Goal: Communication & Community: Answer question/provide support

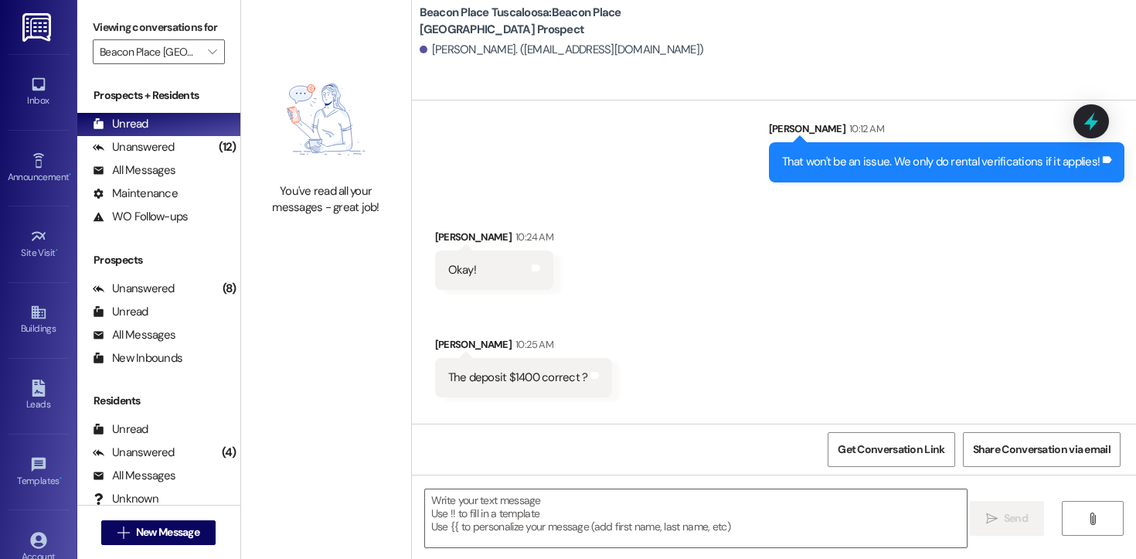
scroll to position [1602, 0]
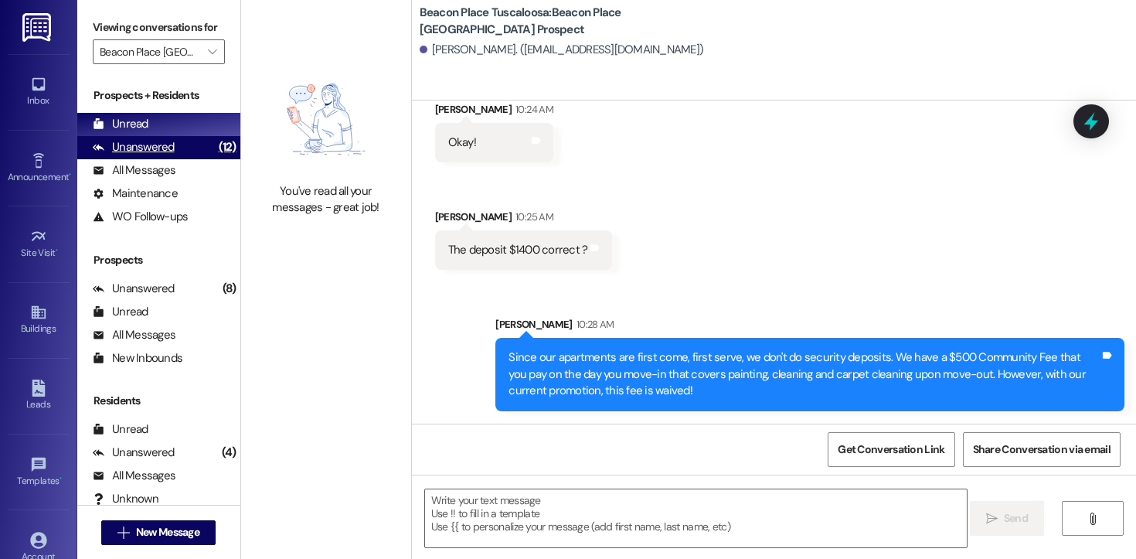
click at [151, 155] on div "Unanswered" at bounding box center [134, 147] width 82 height 16
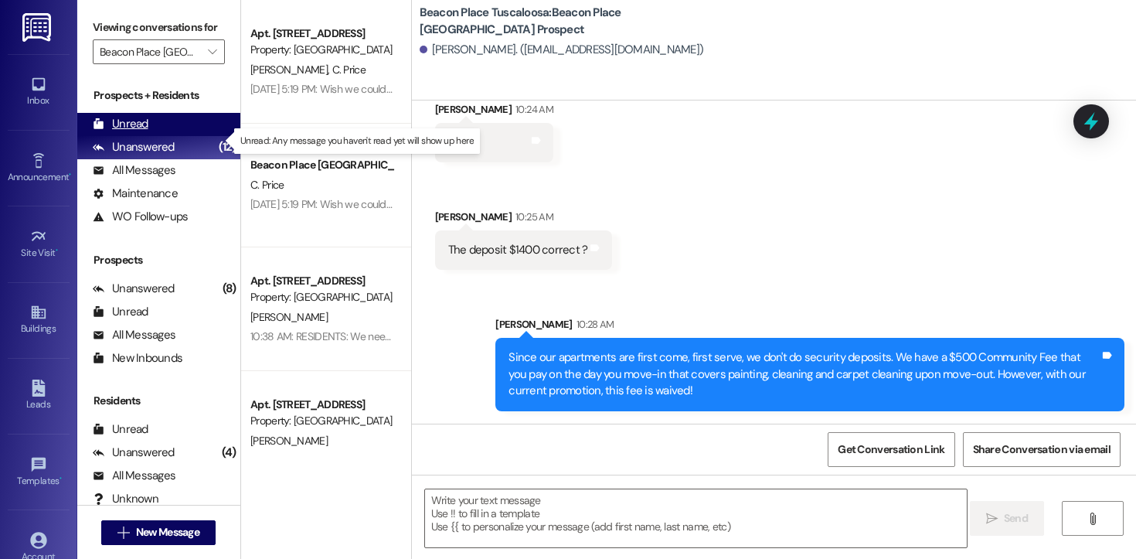
click at [148, 136] on div "Unread (0)" at bounding box center [158, 124] width 163 height 23
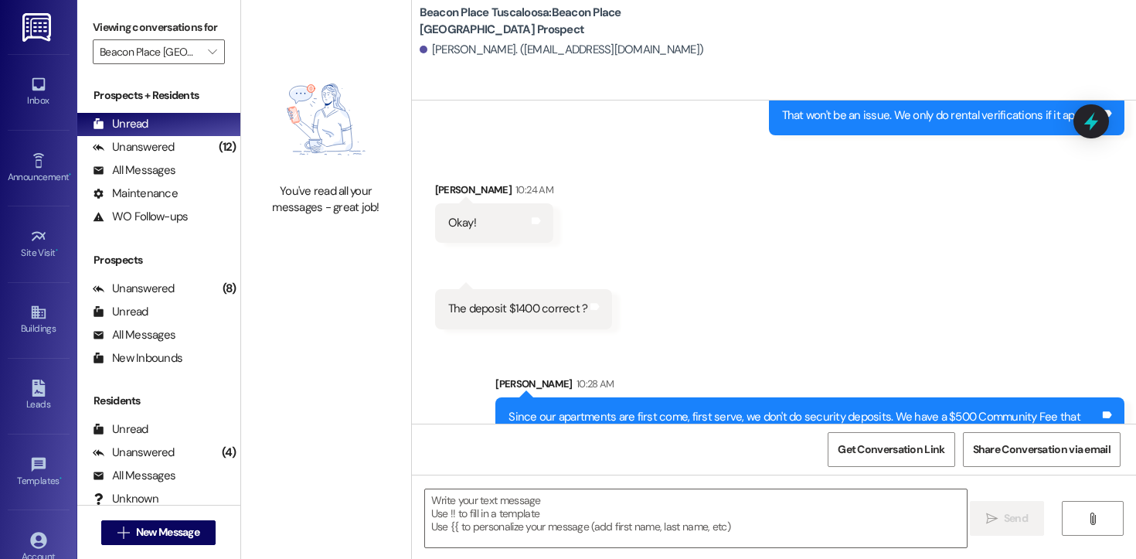
scroll to position [1813, 0]
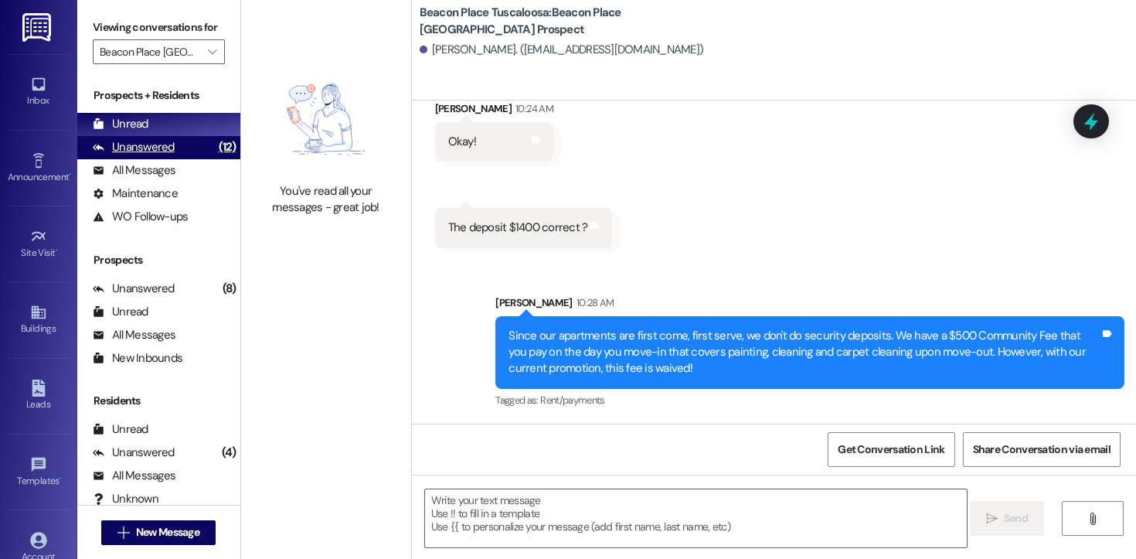
click at [182, 159] on div "Unanswered (12)" at bounding box center [158, 147] width 163 height 23
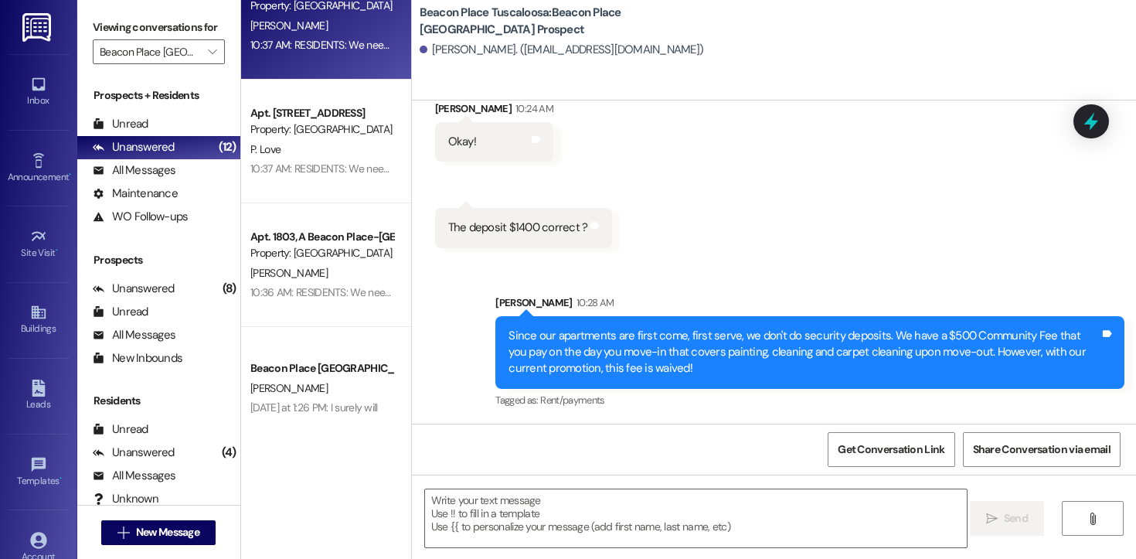
scroll to position [540, 0]
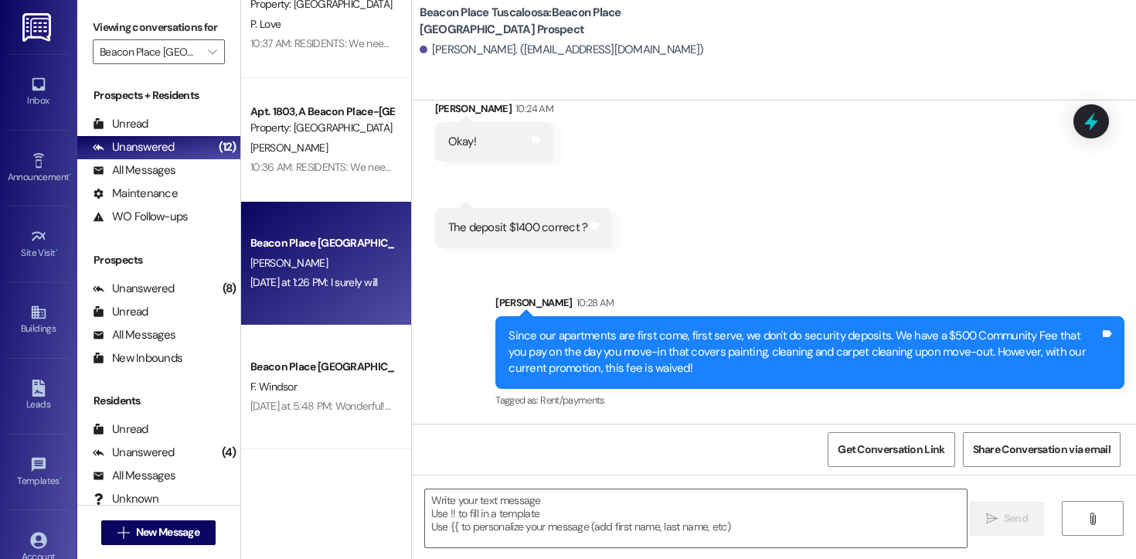
click at [332, 275] on div "[DATE] at 1:26 PM: I surely will [DATE] at 1:26 PM: I surely will" at bounding box center [313, 282] width 127 height 14
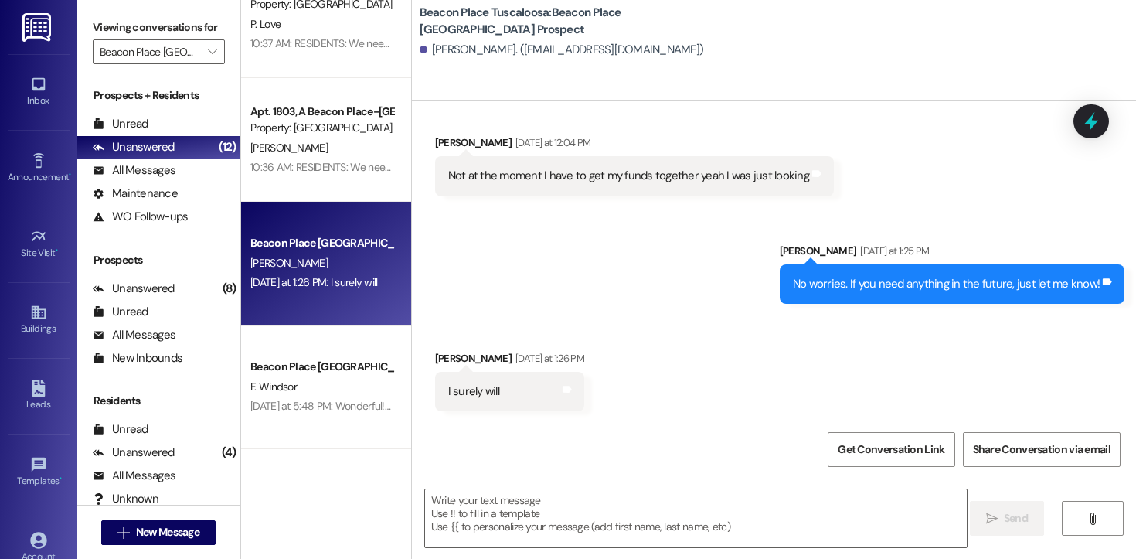
scroll to position [369, 0]
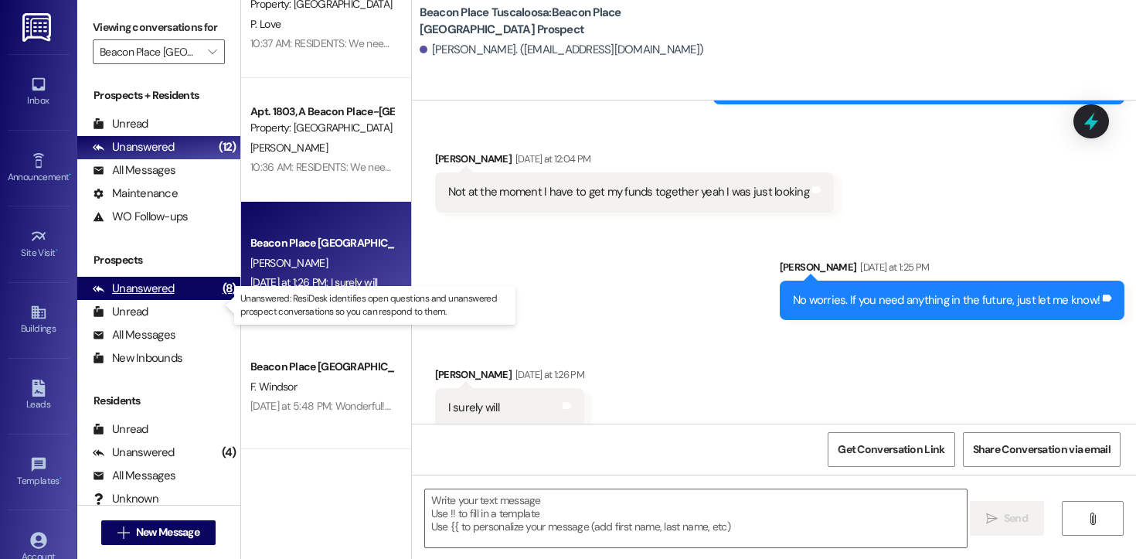
click at [158, 297] on div "Unanswered" at bounding box center [134, 288] width 82 height 16
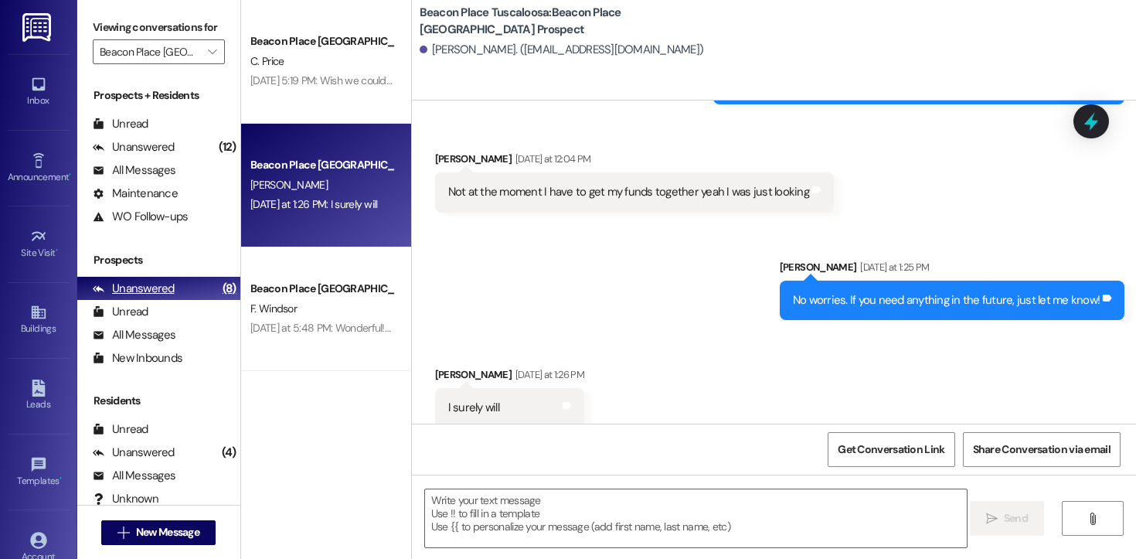
scroll to position [0, 0]
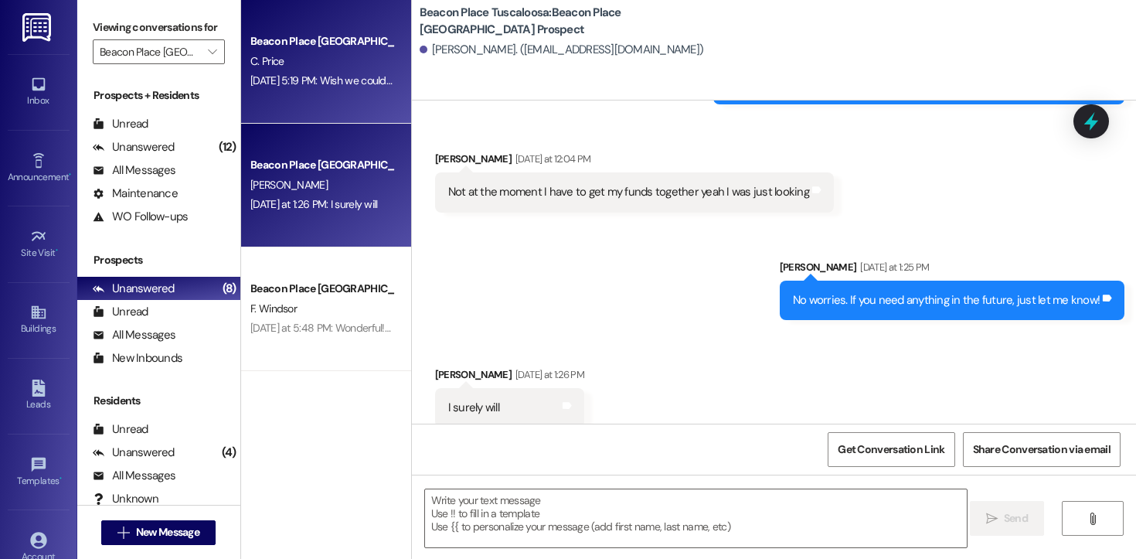
click at [324, 46] on div "Beacon Place [GEOGRAPHIC_DATA] Prospect" at bounding box center [321, 41] width 143 height 16
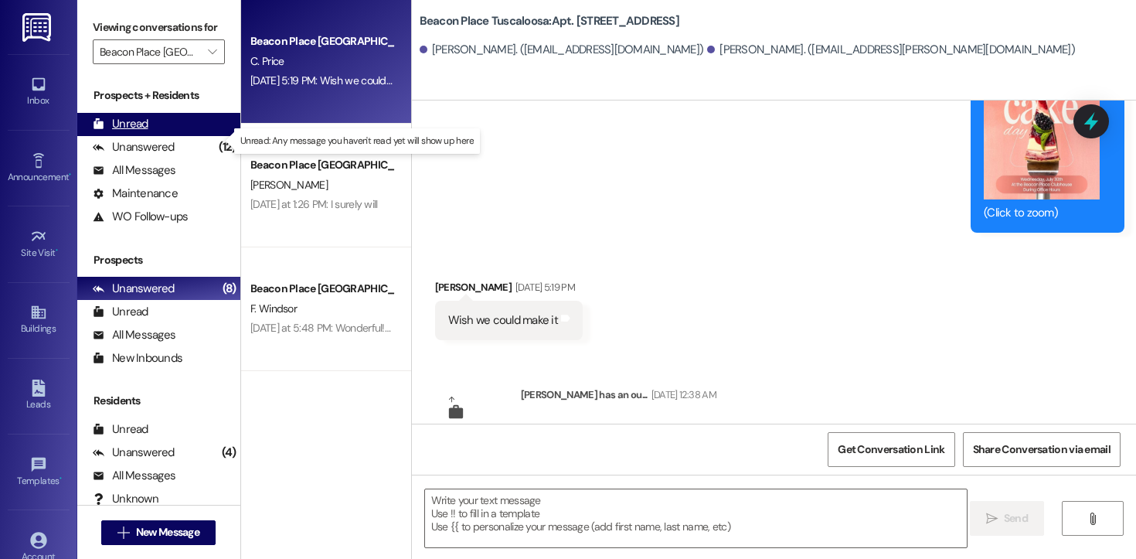
click at [143, 132] on div "Unread" at bounding box center [121, 124] width 56 height 16
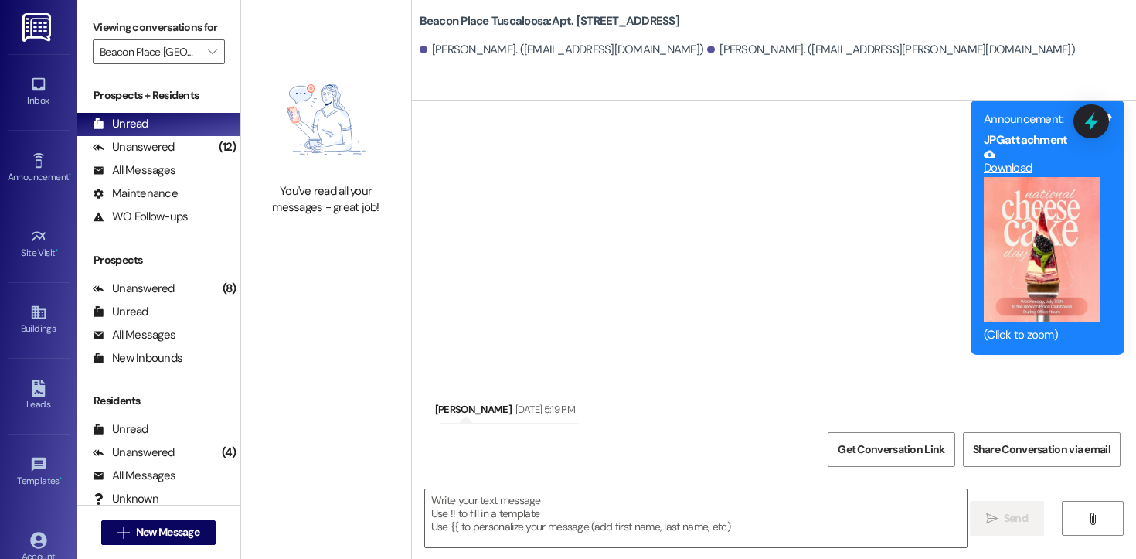
scroll to position [9619, 0]
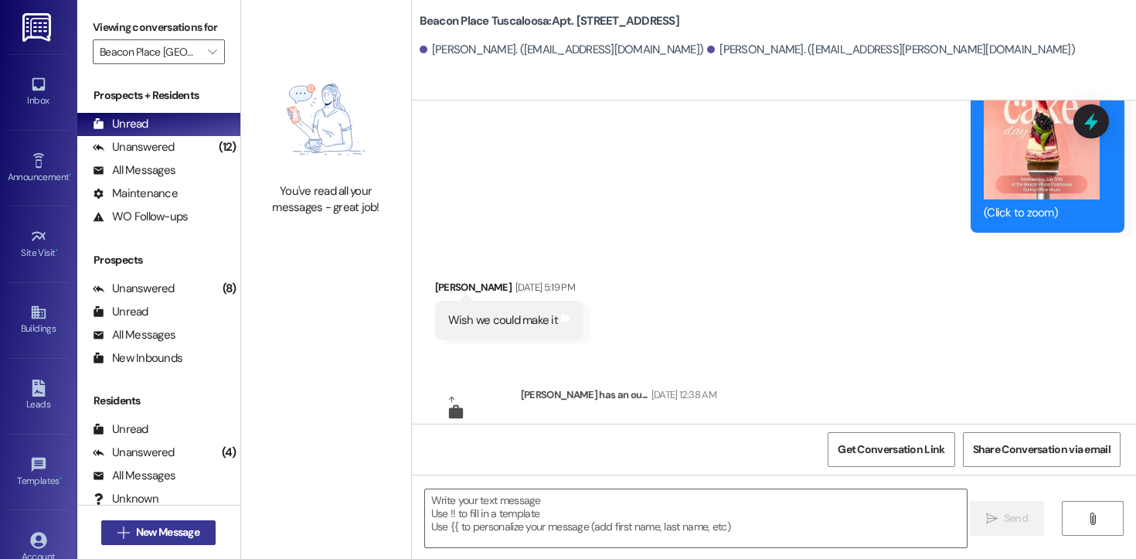
click at [182, 539] on span "New Message" at bounding box center [167, 532] width 63 height 16
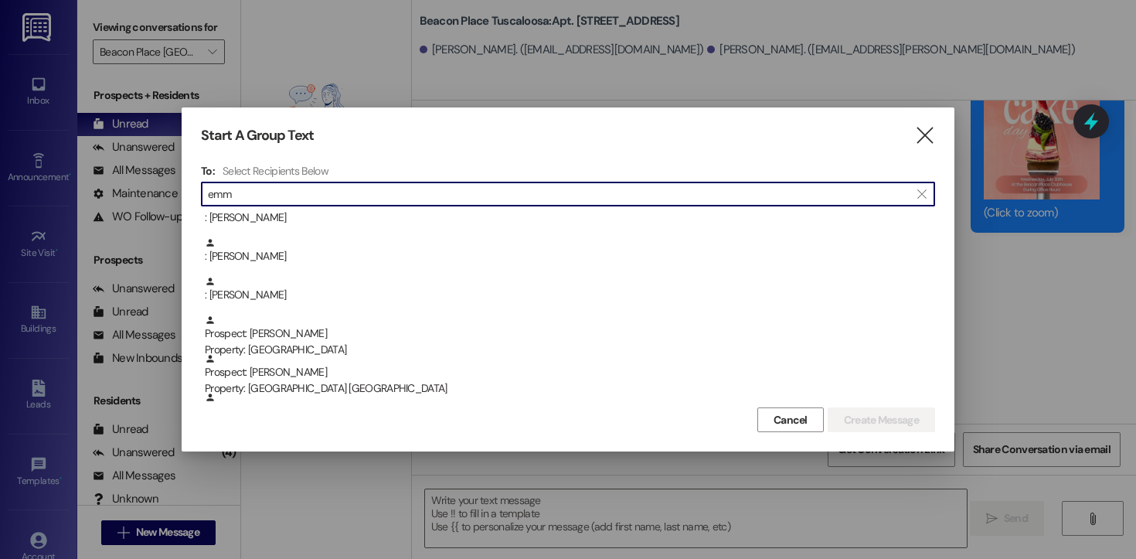
scroll to position [595, 0]
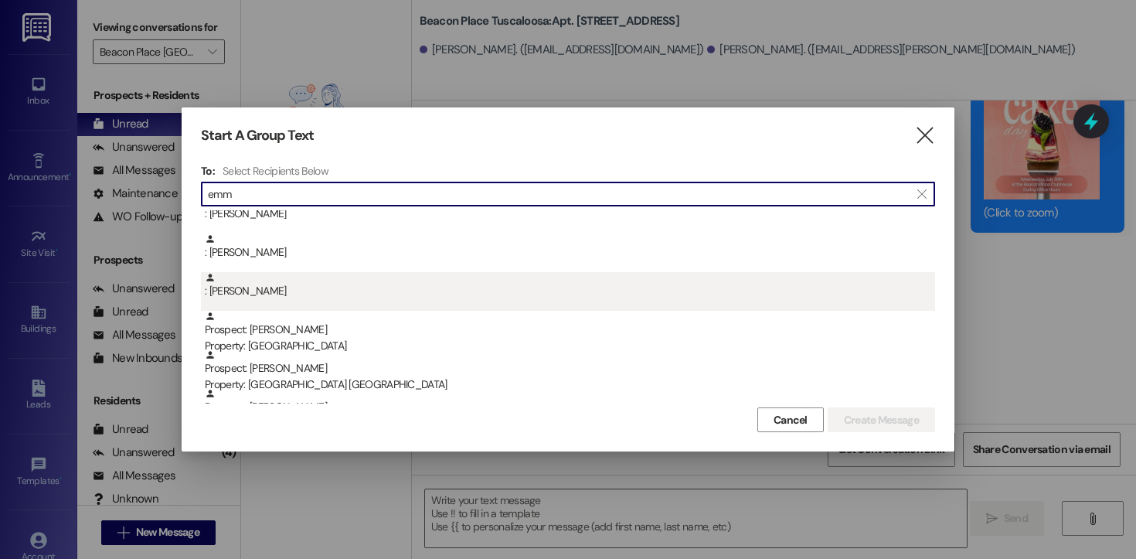
type input "emm"
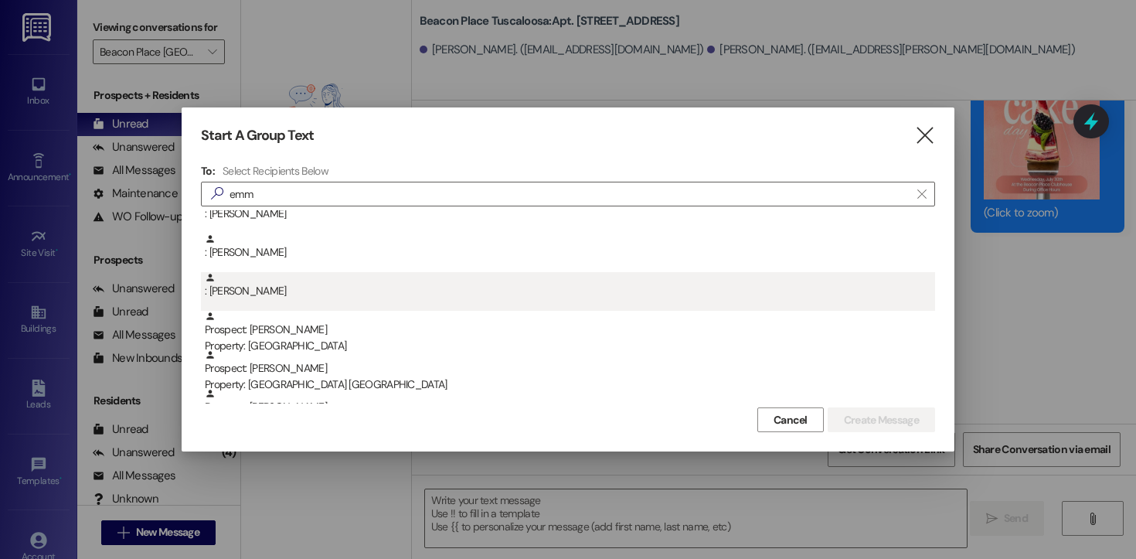
click at [256, 287] on div ": [PERSON_NAME]" at bounding box center [570, 285] width 730 height 27
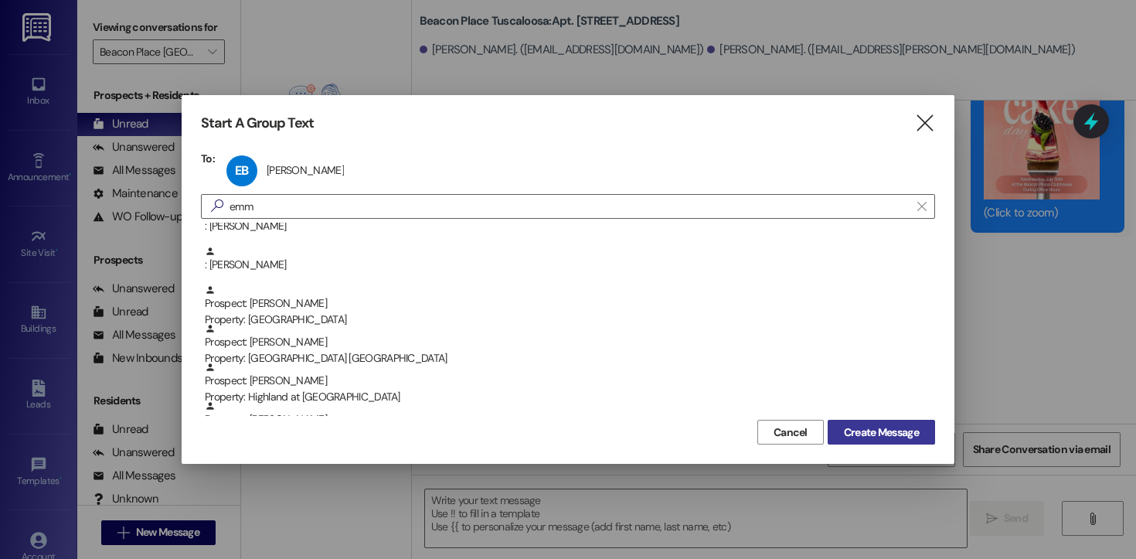
click at [890, 424] on span "Create Message" at bounding box center [881, 432] width 75 height 16
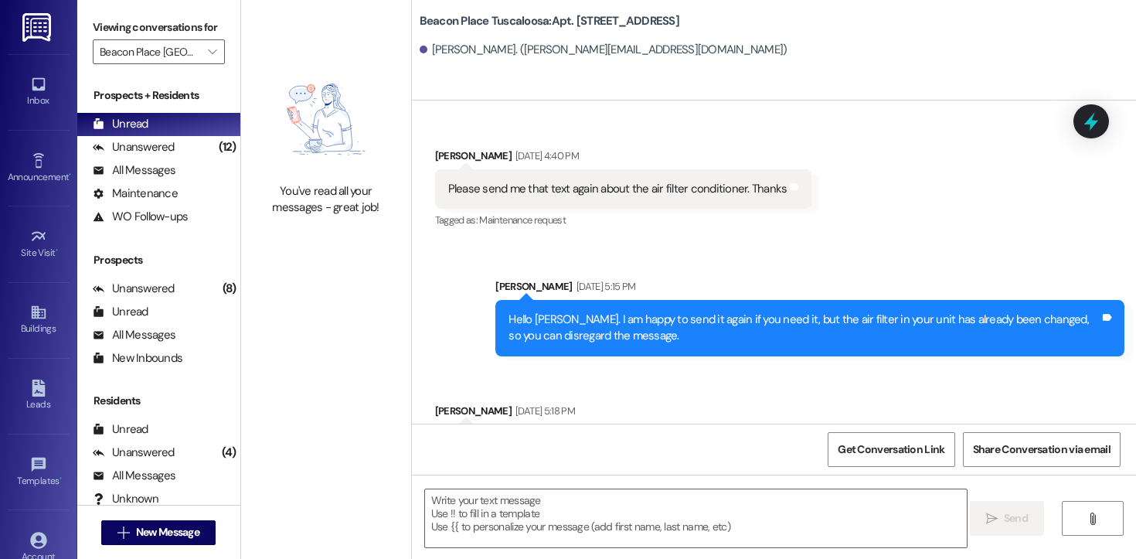
scroll to position [411, 0]
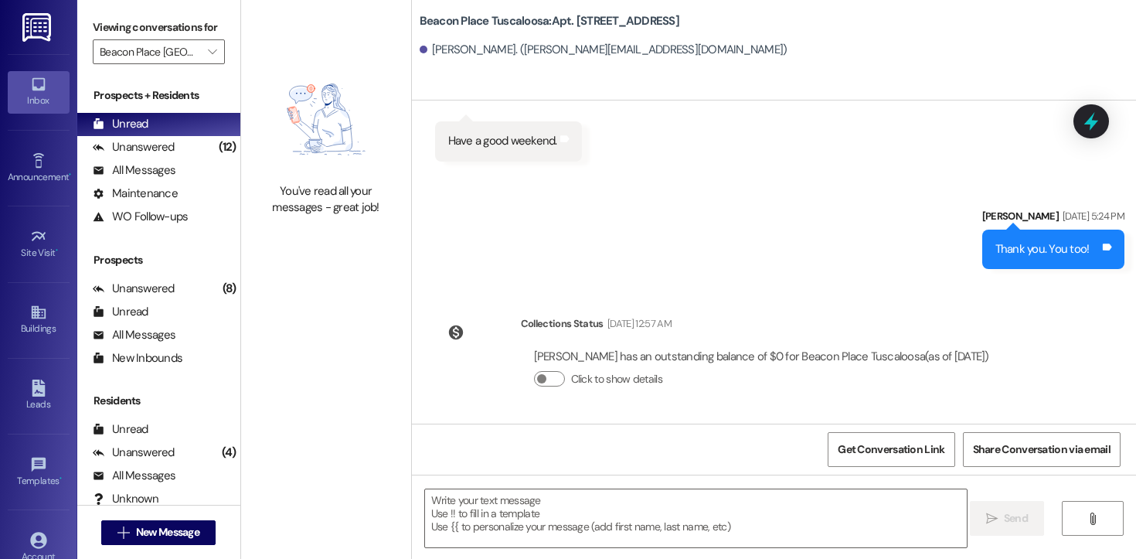
click at [36, 90] on icon at bounding box center [38, 84] width 13 height 13
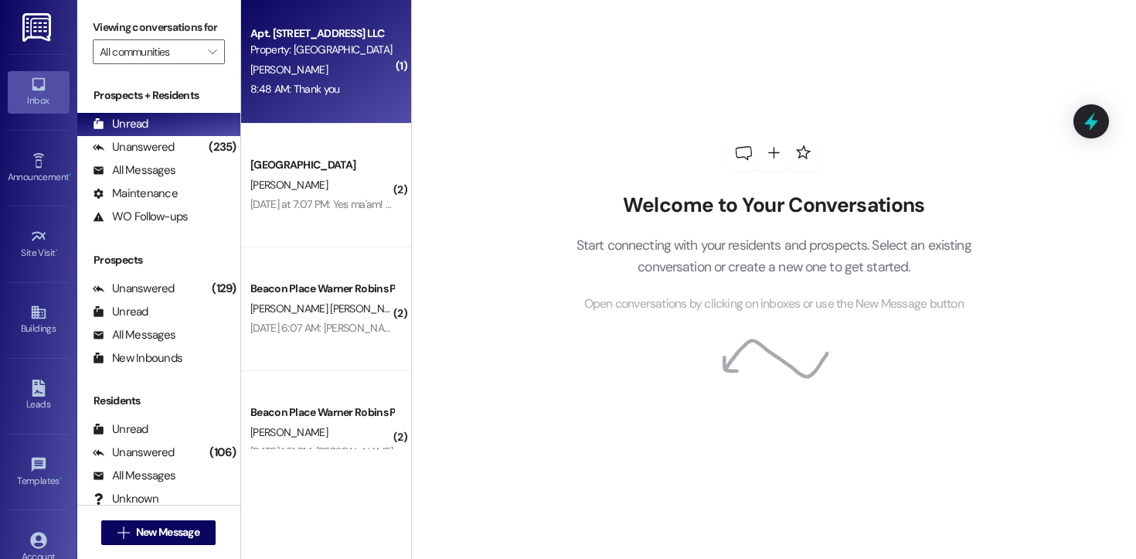
click at [289, 108] on div "Apt. [STREET_ADDRESS] LLC Property: [GEOGRAPHIC_DATA][PERSON_NAME] 8:48 AM: Tha…" at bounding box center [326, 62] width 170 height 124
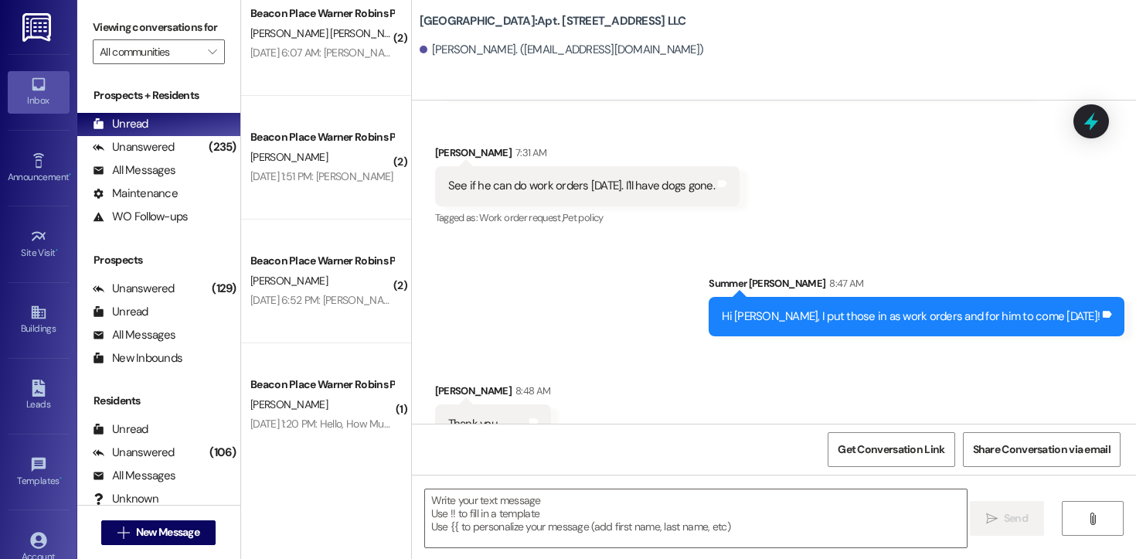
scroll to position [293, 0]
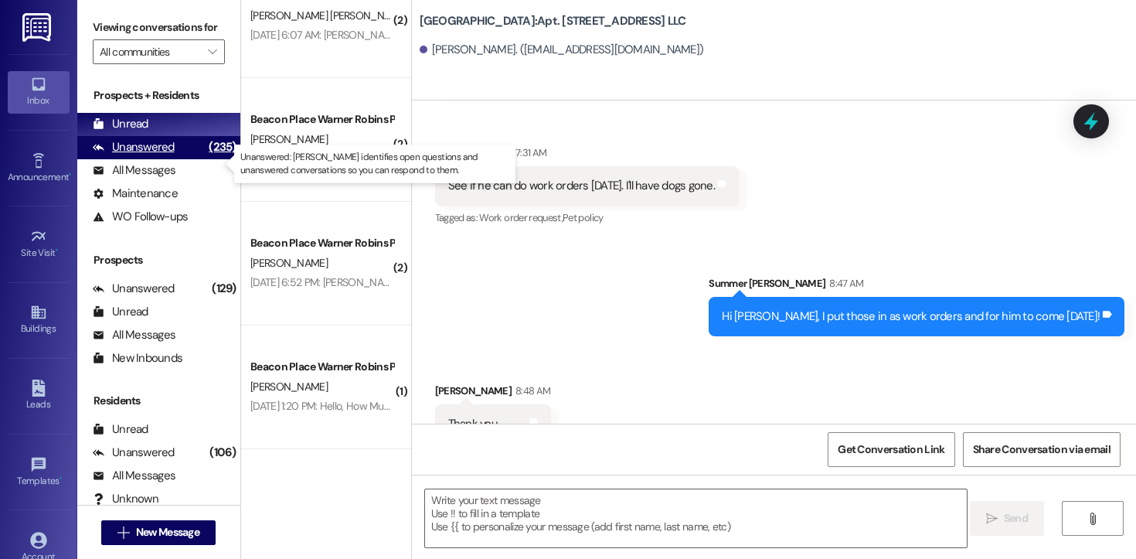
click at [172, 158] on div "Unanswered (235)" at bounding box center [158, 147] width 163 height 23
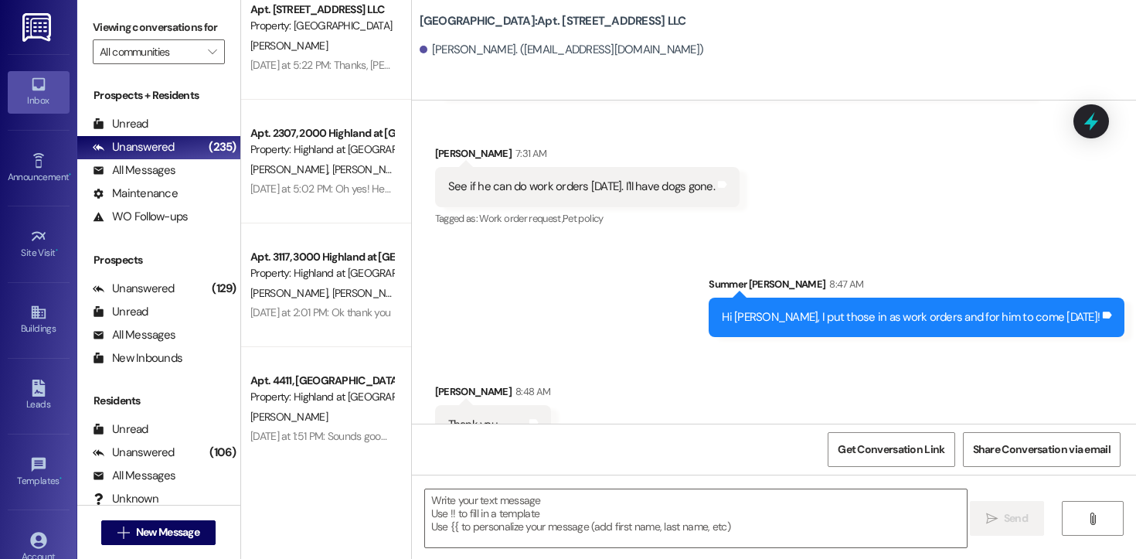
scroll to position [0, 0]
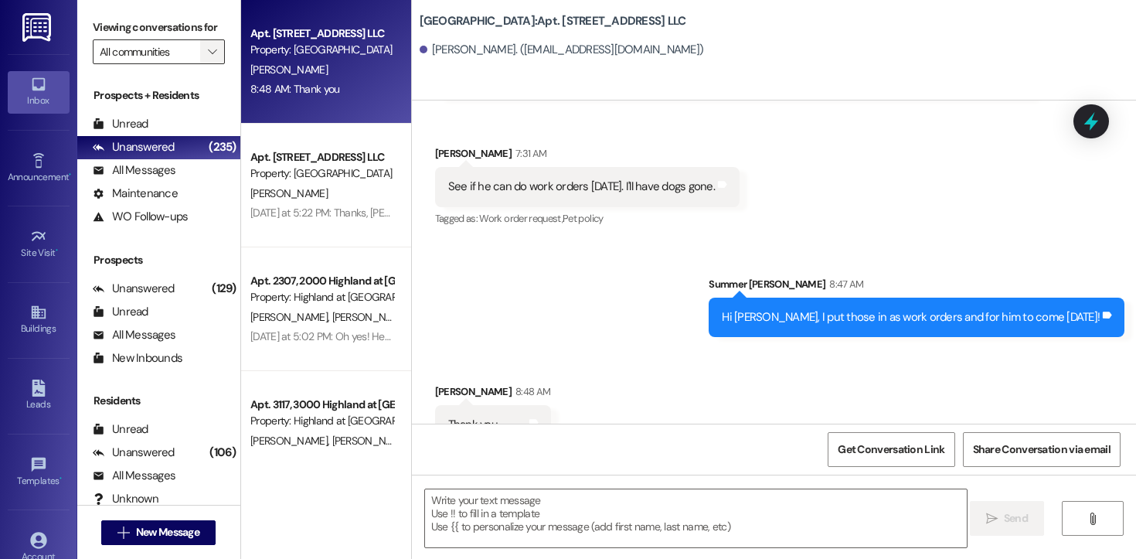
click at [208, 58] on icon "" at bounding box center [212, 52] width 8 height 12
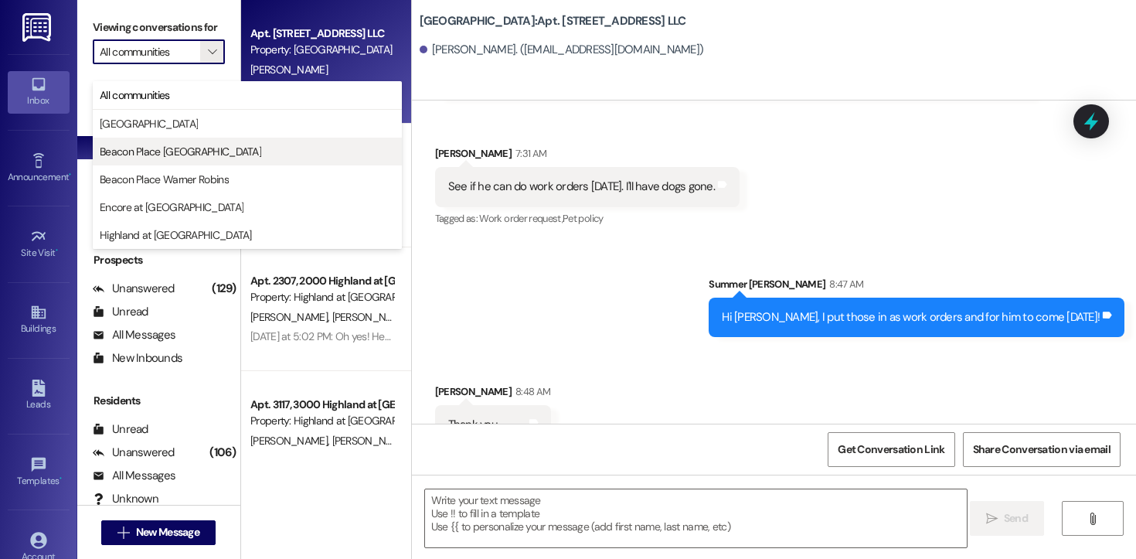
click at [197, 158] on span "Beacon Place [GEOGRAPHIC_DATA]" at bounding box center [180, 151] width 161 height 15
